Goal: Information Seeking & Learning: Learn about a topic

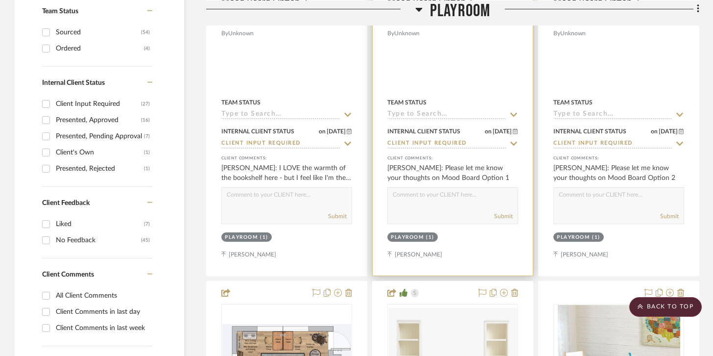
scroll to position [421, 0]
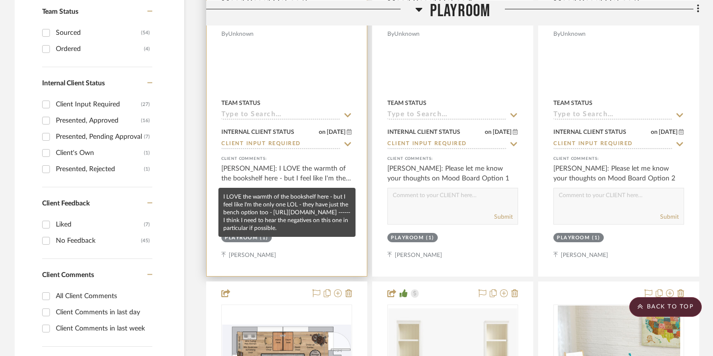
click at [314, 176] on div "[PERSON_NAME]: I LOVE the warmth of the bookshelf here - but I feel like I'm th…" at bounding box center [286, 174] width 131 height 20
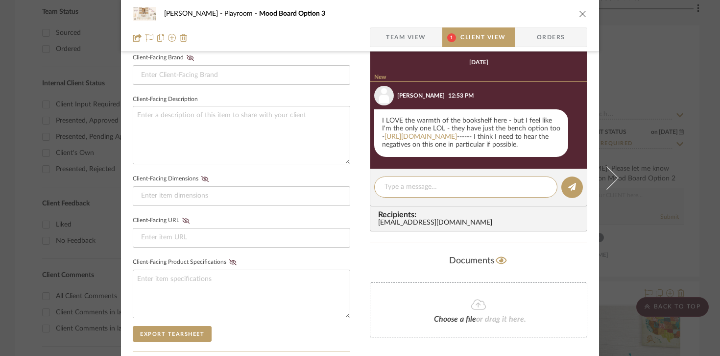
scroll to position [0, 0]
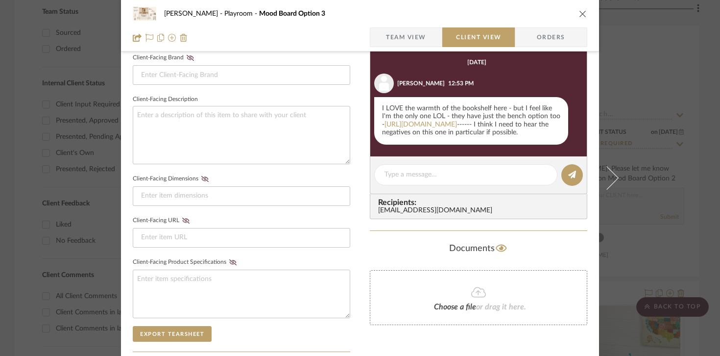
click at [365, 162] on div "[PERSON_NAME] Playroom Mood Board Option 3 Team View Client View Orders Client-…" at bounding box center [360, 102] width 478 height 816
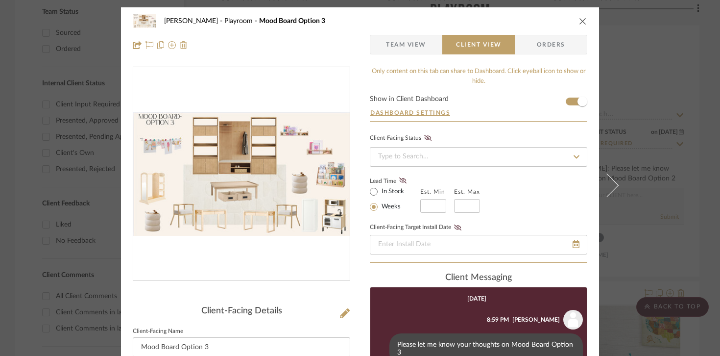
click at [579, 24] on icon "close" at bounding box center [583, 21] width 8 height 8
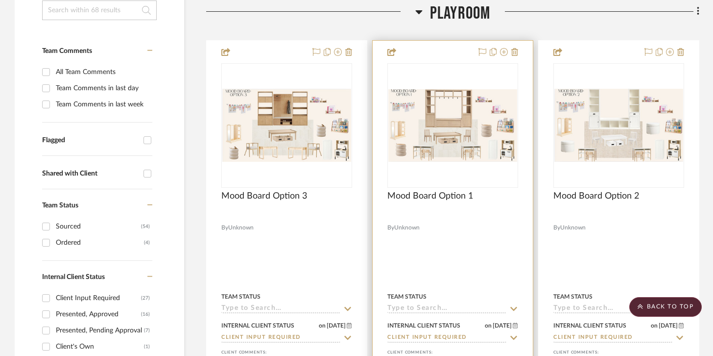
scroll to position [218, 0]
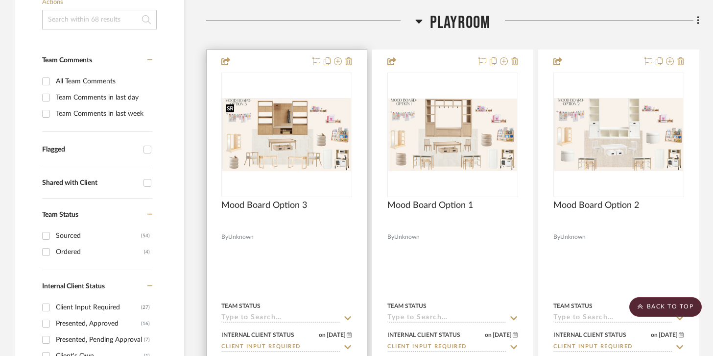
click at [296, 151] on img "0" at bounding box center [286, 134] width 129 height 73
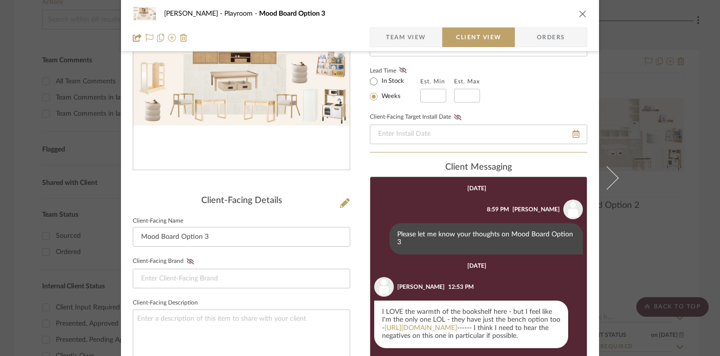
scroll to position [103, 0]
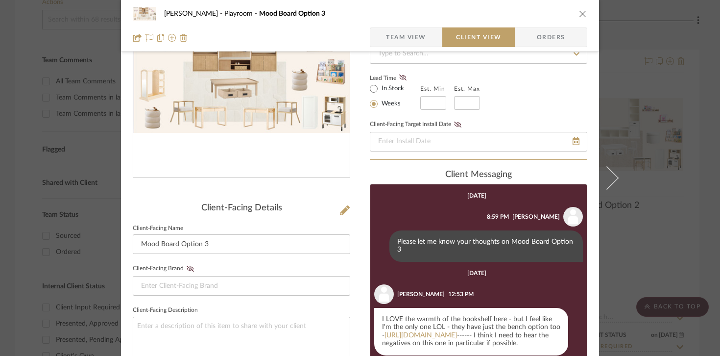
click at [233, 119] on img "0" at bounding box center [241, 70] width 217 height 123
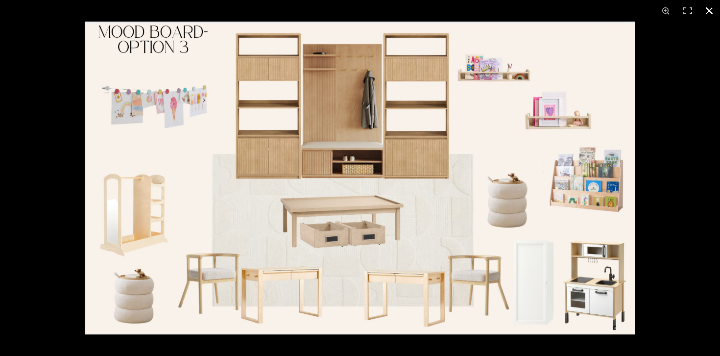
click at [711, 11] on button at bounding box center [710, 11] width 22 height 22
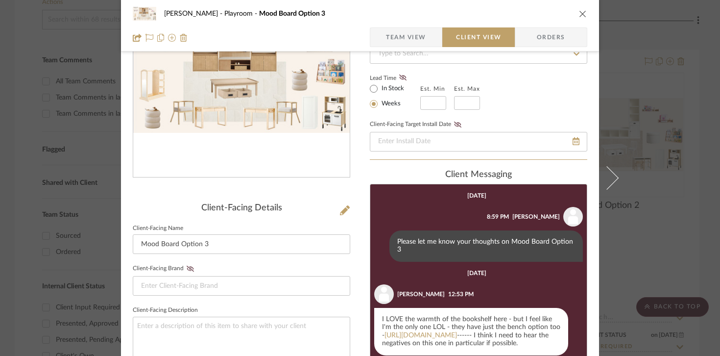
click at [575, 9] on div "[PERSON_NAME] Playroom Mood Board Option 3" at bounding box center [360, 14] width 455 height 20
click at [579, 14] on icon "close" at bounding box center [583, 14] width 8 height 8
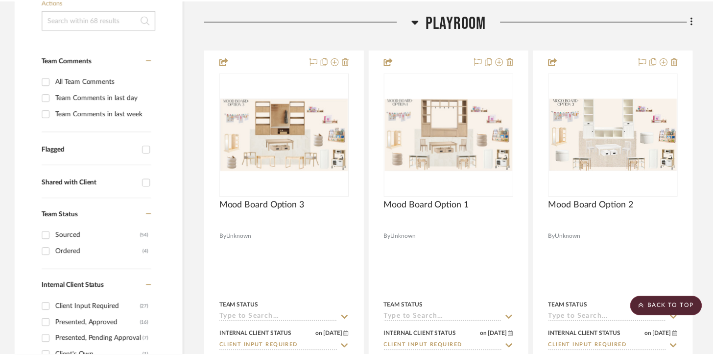
scroll to position [218, 0]
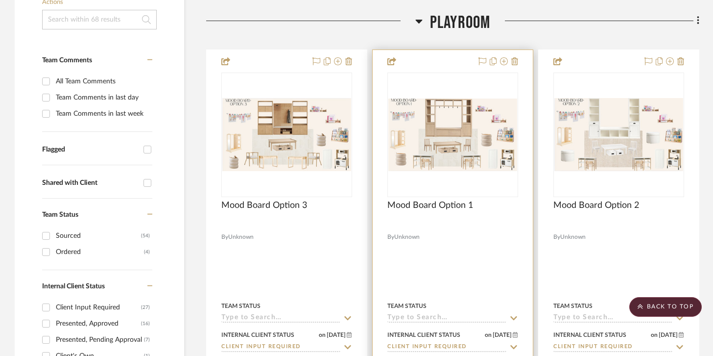
click at [471, 139] on img "0" at bounding box center [453, 134] width 129 height 73
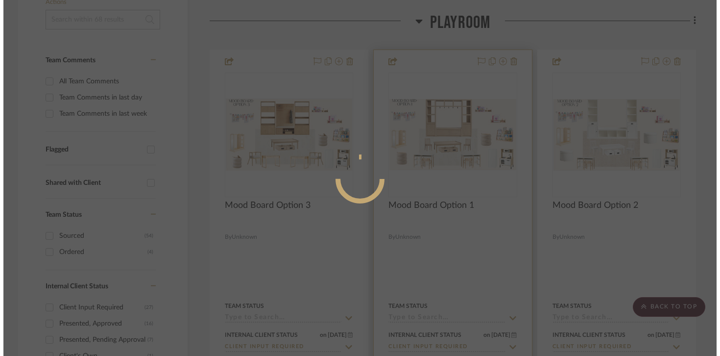
scroll to position [0, 0]
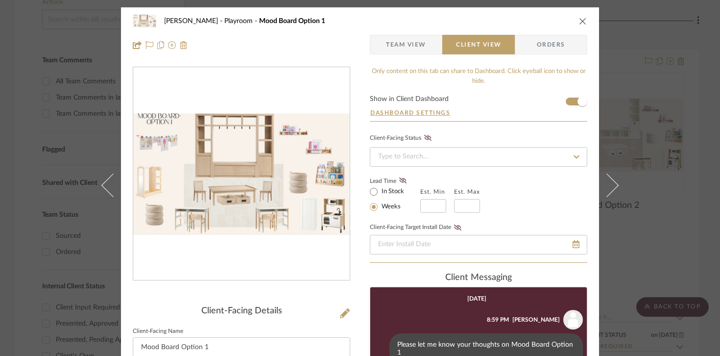
click at [289, 184] on img "0" at bounding box center [241, 174] width 217 height 122
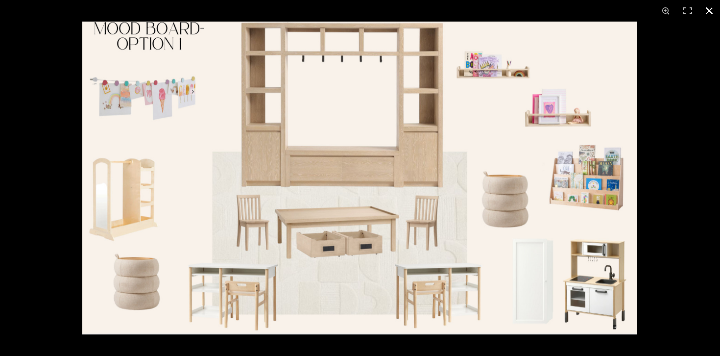
click at [715, 13] on button at bounding box center [710, 11] width 22 height 22
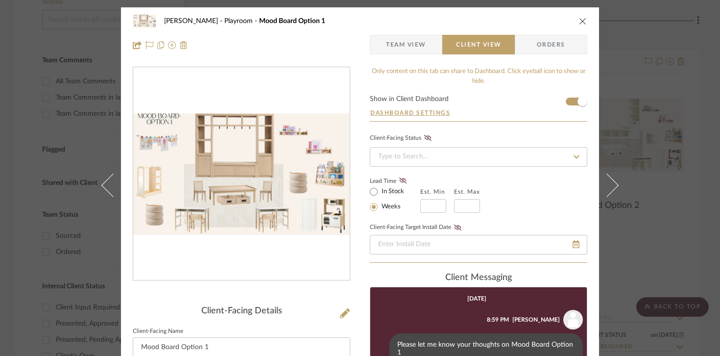
click at [582, 15] on div "[PERSON_NAME] Playroom Mood Board Option 1" at bounding box center [360, 21] width 455 height 20
click at [579, 19] on icon "close" at bounding box center [583, 21] width 8 height 8
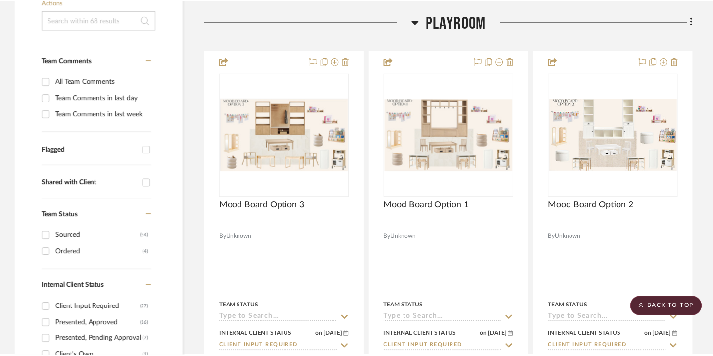
scroll to position [218, 0]
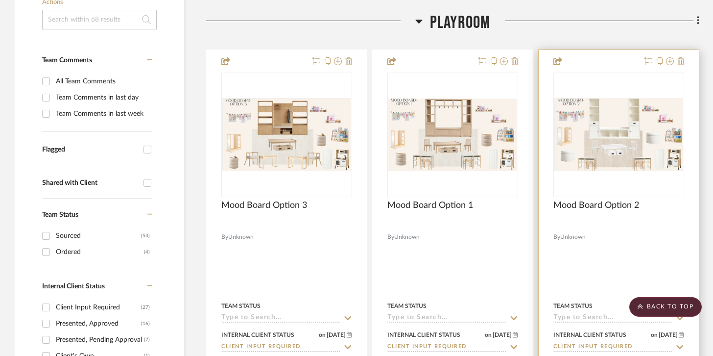
click at [0, 0] on img at bounding box center [0, 0] width 0 height 0
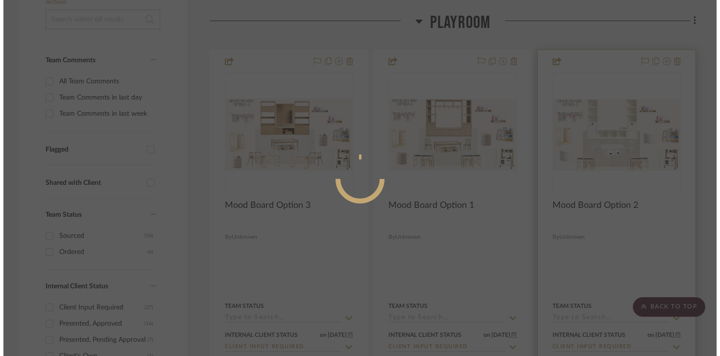
scroll to position [0, 0]
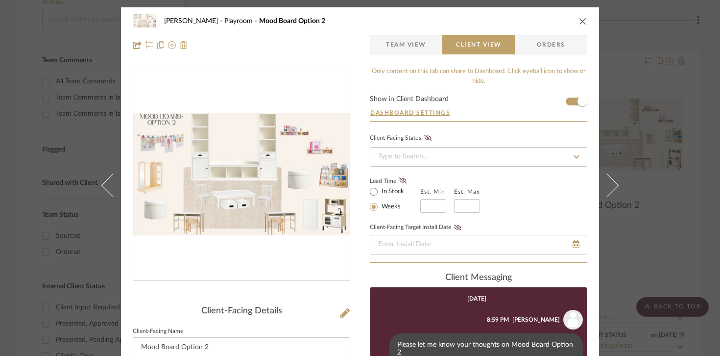
click at [282, 171] on img "0" at bounding box center [241, 174] width 217 height 122
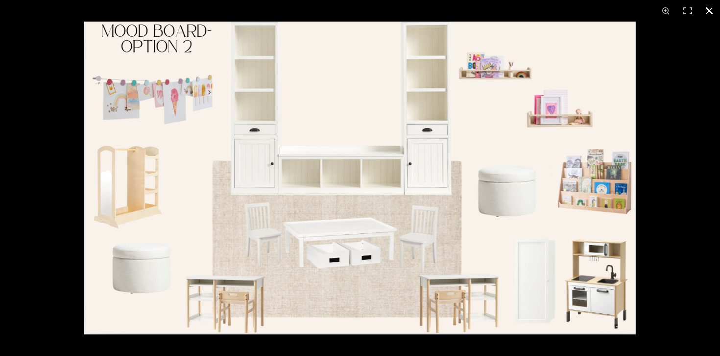
click at [708, 14] on button at bounding box center [710, 11] width 22 height 22
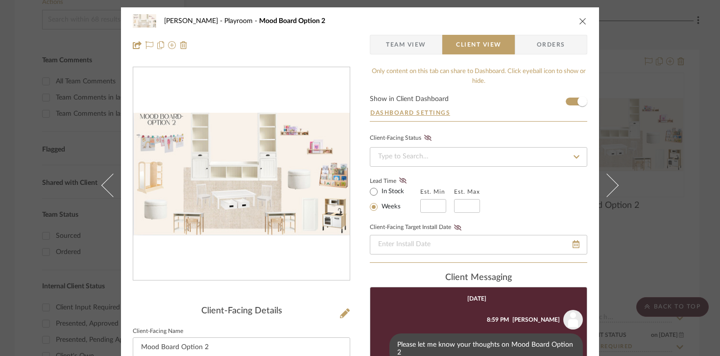
click at [580, 22] on icon "close" at bounding box center [583, 21] width 8 height 8
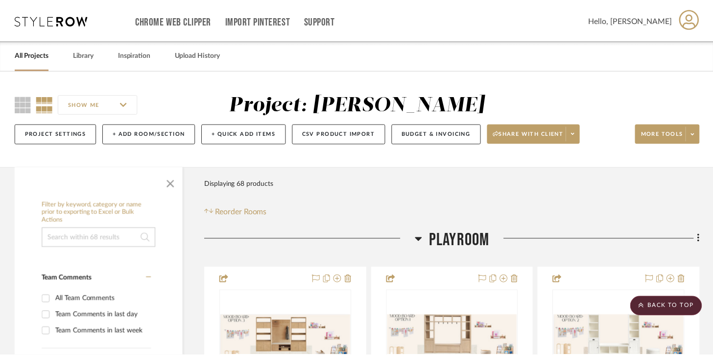
scroll to position [218, 0]
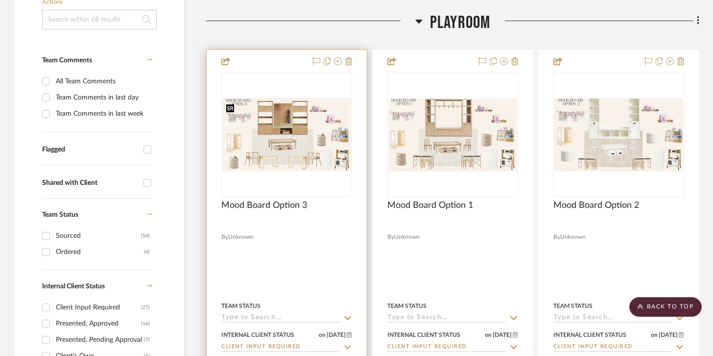
click at [283, 123] on img "0" at bounding box center [286, 134] width 129 height 73
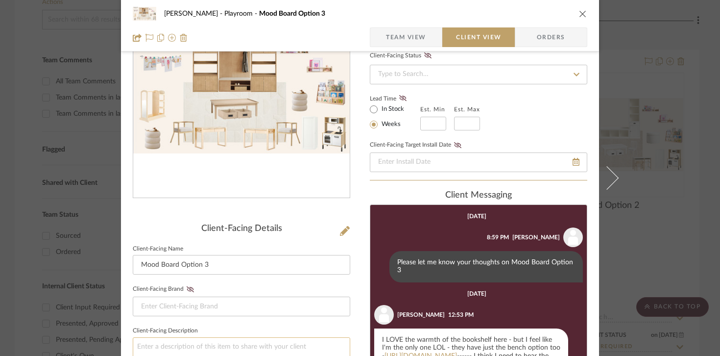
scroll to position [34, 0]
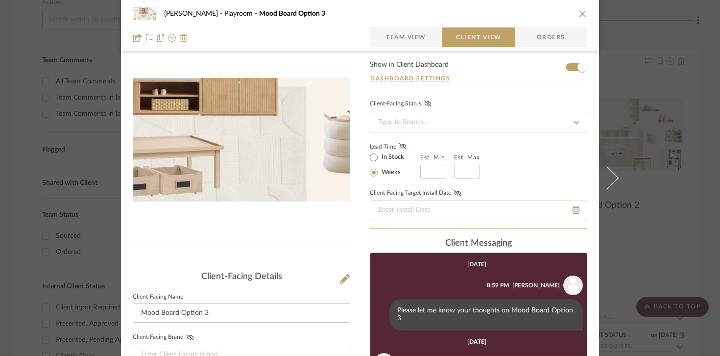
click at [261, 147] on img "0" at bounding box center [241, 139] width 217 height 123
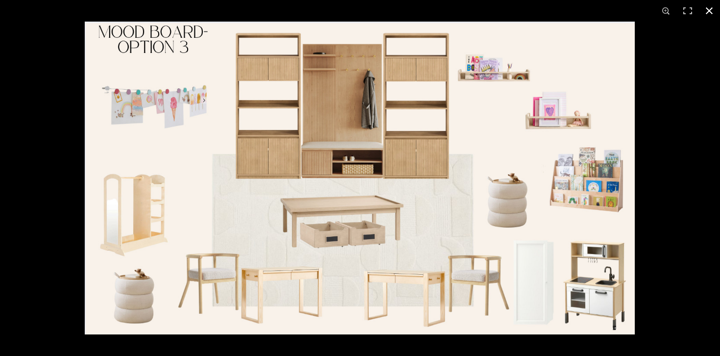
click at [712, 9] on button at bounding box center [710, 11] width 22 height 22
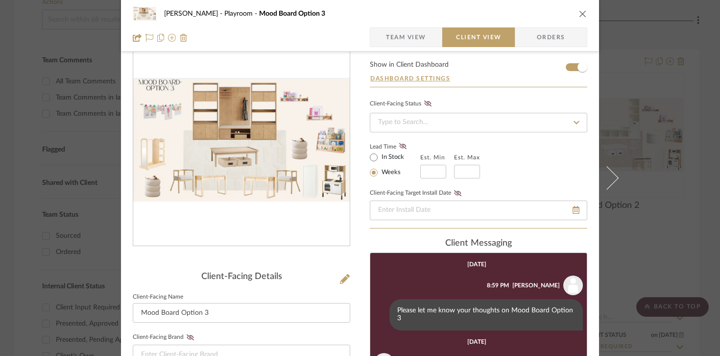
click at [582, 9] on button "close" at bounding box center [583, 13] width 9 height 9
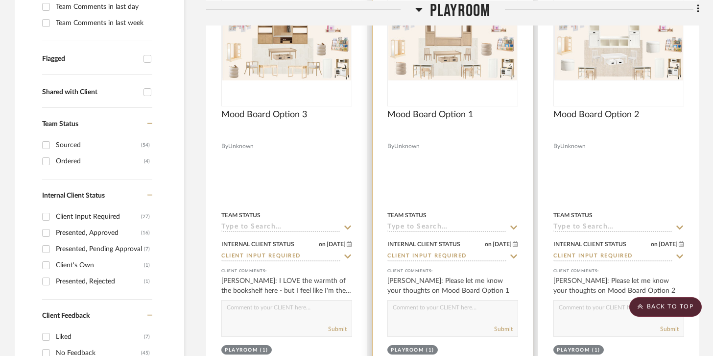
scroll to position [310, 0]
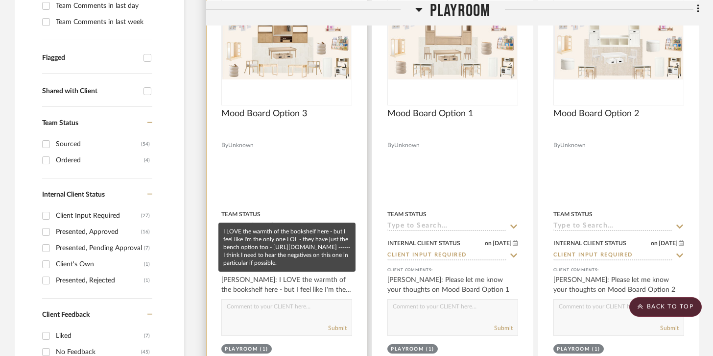
click at [332, 286] on div "[PERSON_NAME]: I LOVE the warmth of the bookshelf here - but I feel like I'm th…" at bounding box center [286, 285] width 131 height 20
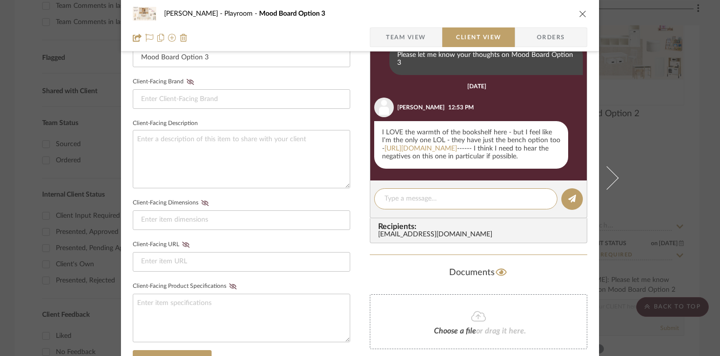
scroll to position [271, 0]
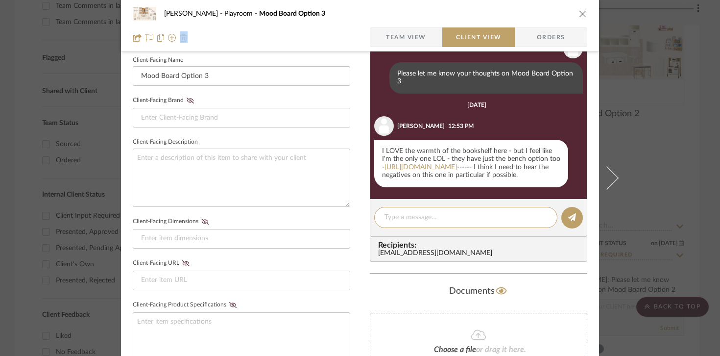
click at [571, 13] on div "[PERSON_NAME] Playroom Mood Board Option 3" at bounding box center [360, 14] width 455 height 20
click at [579, 13] on icon "close" at bounding box center [583, 14] width 8 height 8
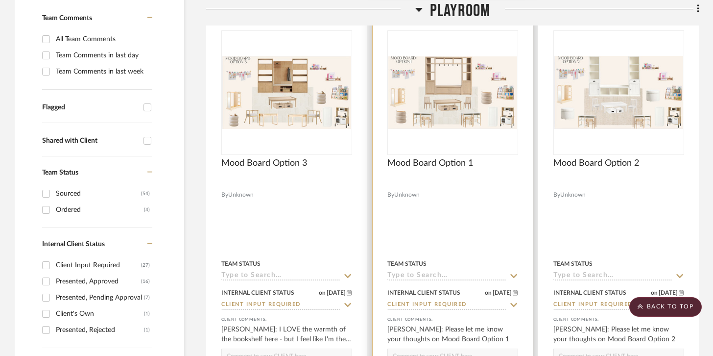
scroll to position [260, 0]
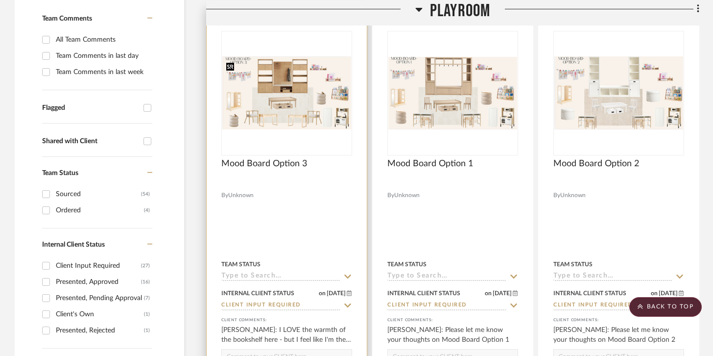
click at [282, 100] on img "0" at bounding box center [286, 92] width 129 height 73
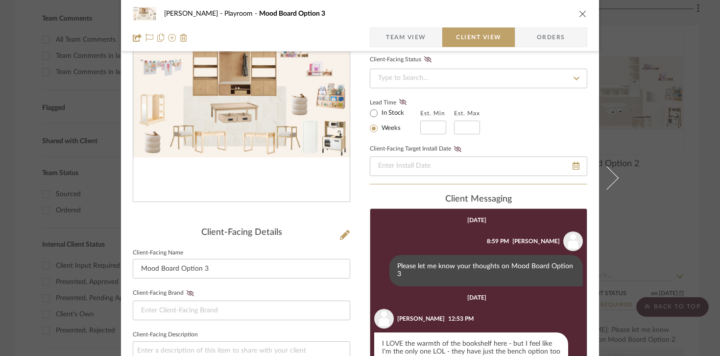
scroll to position [0, 0]
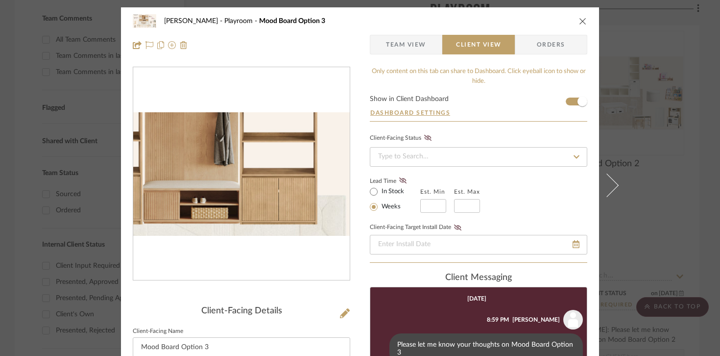
click at [248, 157] on img "0" at bounding box center [241, 173] width 217 height 123
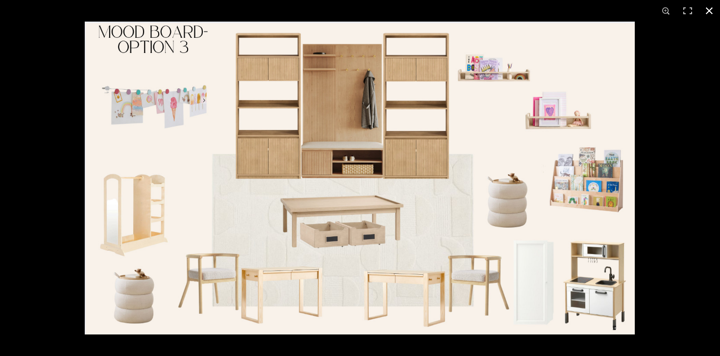
click at [683, 129] on div at bounding box center [445, 200] width 720 height 356
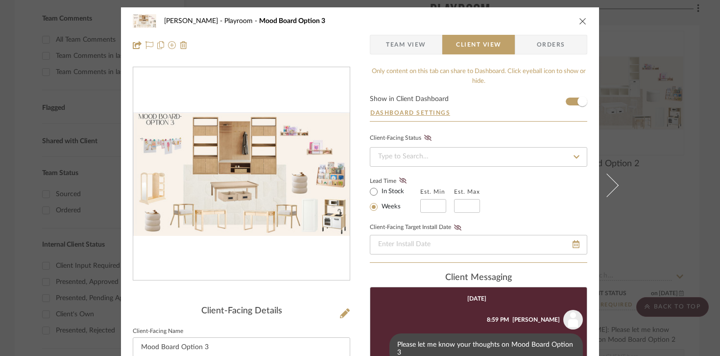
click at [579, 25] on button "close" at bounding box center [583, 21] width 9 height 9
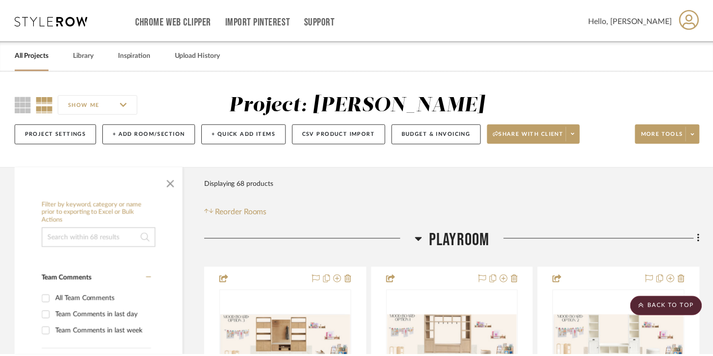
scroll to position [260, 0]
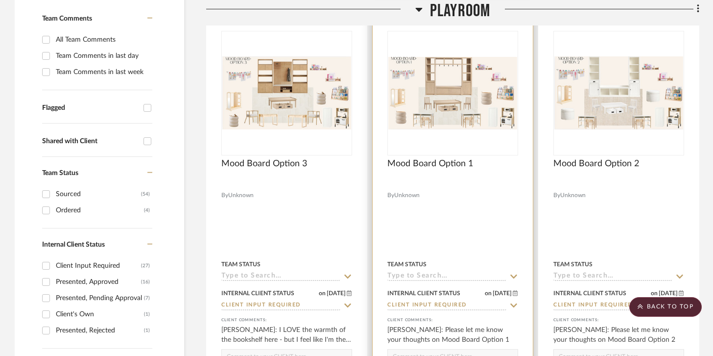
click at [489, 90] on img "0" at bounding box center [453, 93] width 129 height 73
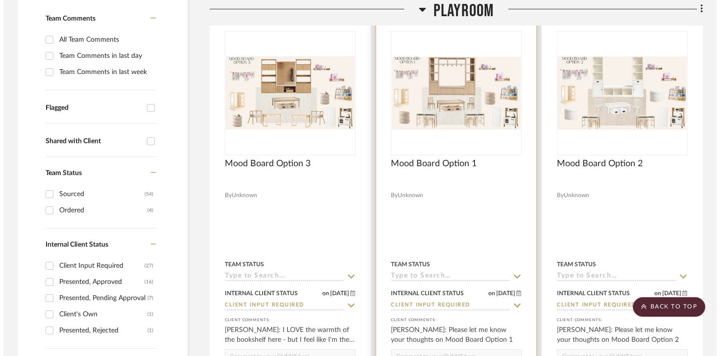
scroll to position [0, 0]
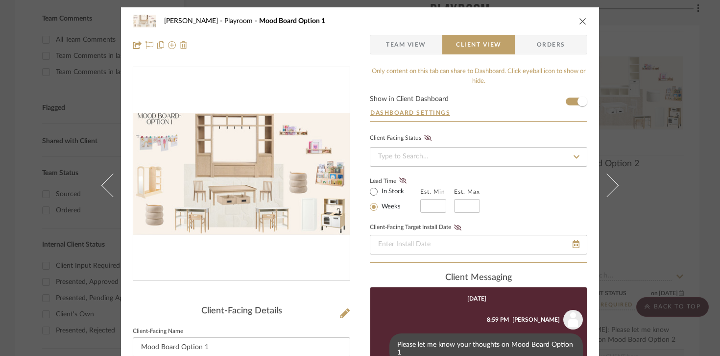
click at [235, 200] on img "0" at bounding box center [241, 174] width 217 height 122
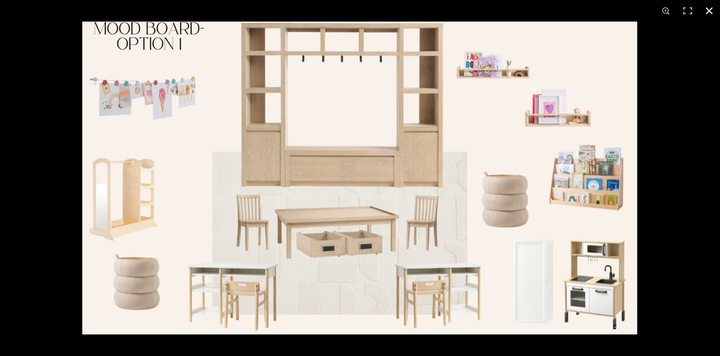
click at [712, 8] on button at bounding box center [710, 11] width 22 height 22
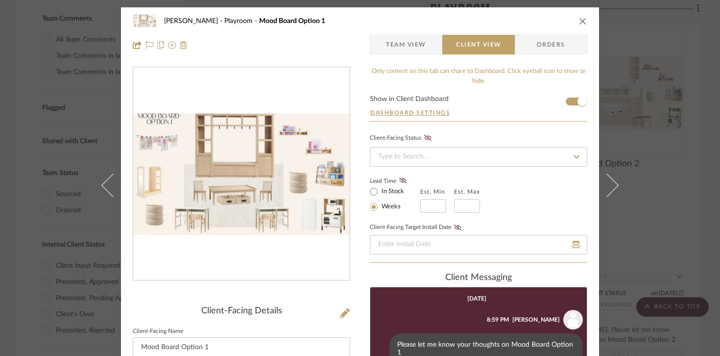
click at [662, 44] on div "[PERSON_NAME] Playroom Mood Board Option 1 Team View Client View Orders Client-…" at bounding box center [360, 178] width 720 height 356
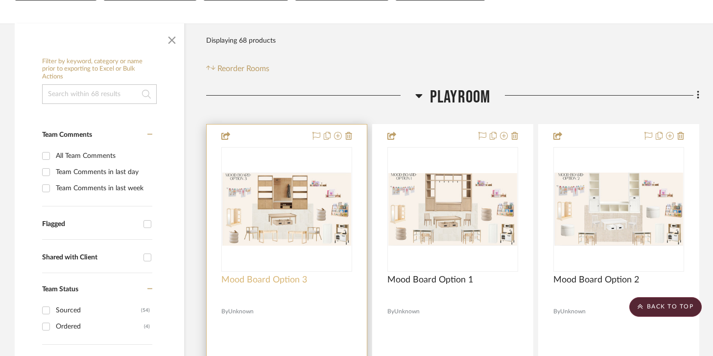
scroll to position [73, 0]
